Goal: Transaction & Acquisition: Purchase product/service

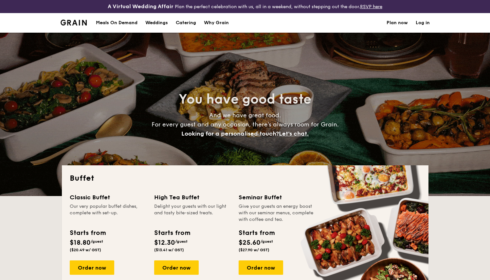
select select
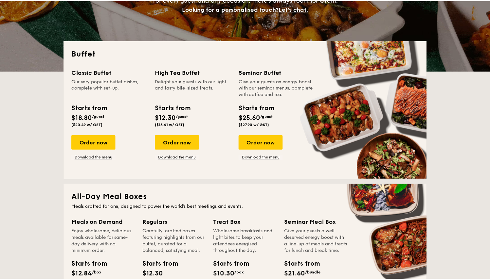
scroll to position [156, 0]
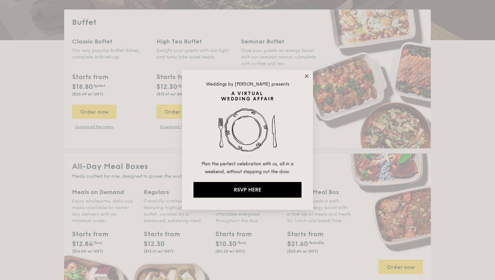
click at [307, 78] on icon at bounding box center [307, 76] width 6 height 6
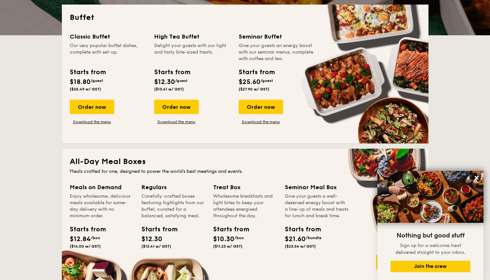
scroll to position [133, 0]
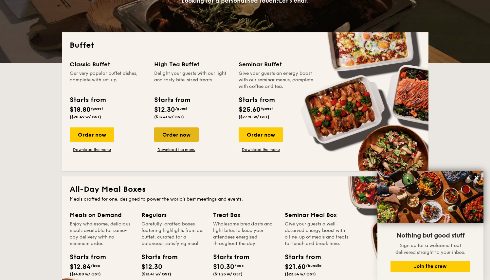
click at [189, 134] on div "Order now" at bounding box center [176, 135] width 44 height 14
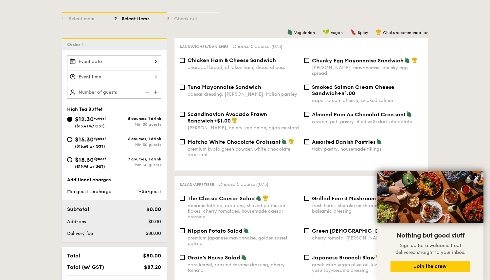
scroll to position [171, 0]
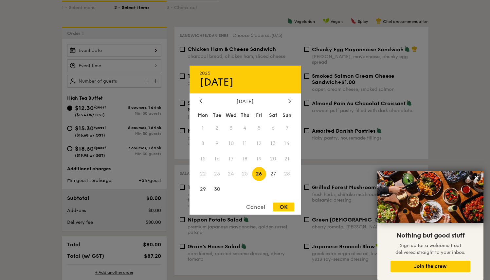
click at [134, 48] on div "2025 Sep [DATE] Tue Wed Thu Fri Sat Sun 1 2 3 4 5 6 7 8 9 10 11 12 13 14 15 16 …" at bounding box center [114, 50] width 94 height 13
click at [38, 69] on div at bounding box center [245, 140] width 490 height 280
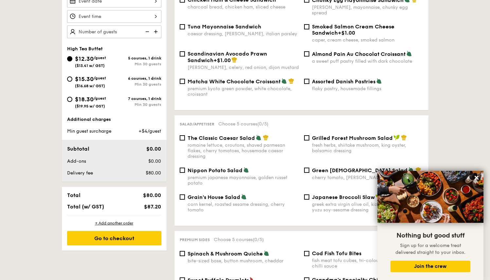
scroll to position [220, 0]
click at [478, 178] on icon at bounding box center [476, 178] width 6 height 6
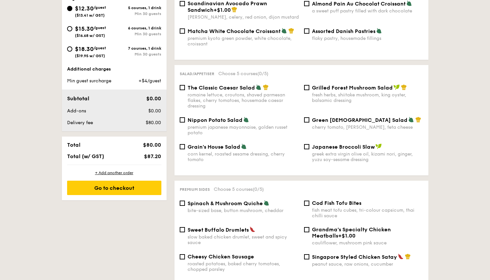
scroll to position [271, 0]
